Goal: Information Seeking & Learning: Learn about a topic

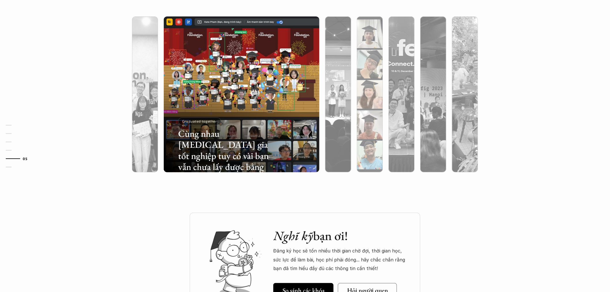
scroll to position [1991, 0]
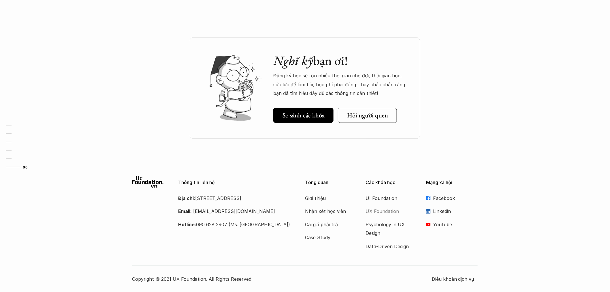
click at [384, 209] on p "UX Foundation" at bounding box center [389, 211] width 46 height 9
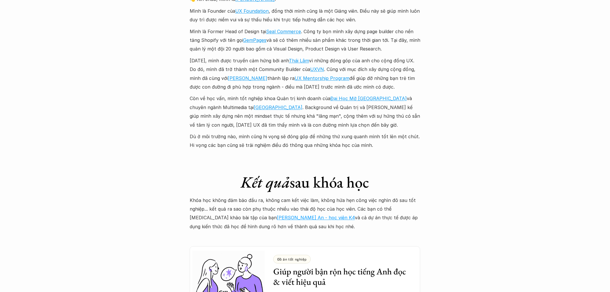
scroll to position [1490, 0]
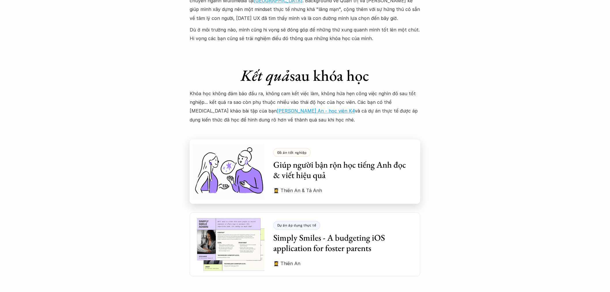
click at [345, 159] on h3 "Giúp người bận rộn học tiếng Anh đọc & viết hiệu quả" at bounding box center [342, 169] width 138 height 21
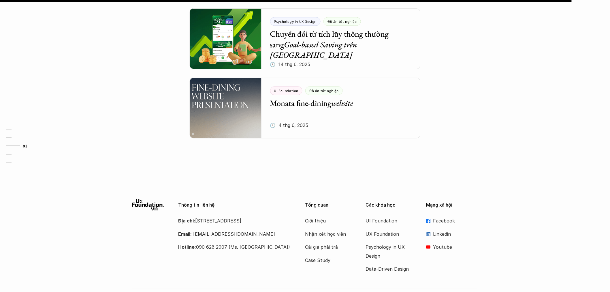
scroll to position [604, 0]
